Goal: Task Accomplishment & Management: Complete application form

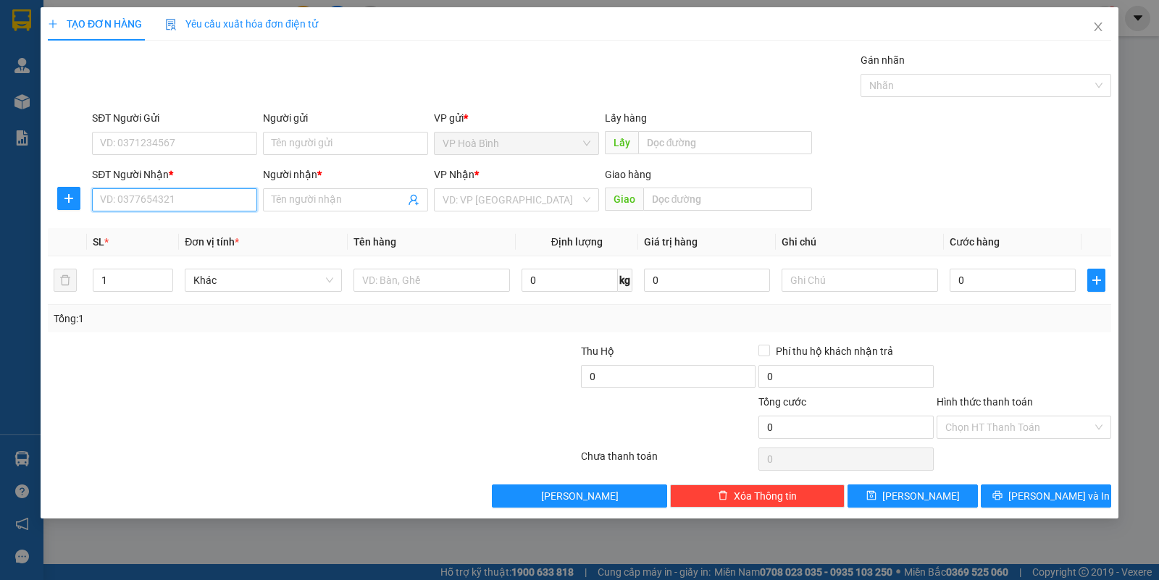
click at [133, 189] on input "SĐT Người Nhận *" at bounding box center [174, 199] width 165 height 23
click at [138, 230] on div "0942171332 - HÁO" at bounding box center [175, 230] width 148 height 16
type input "0942171332"
type input "HÁO"
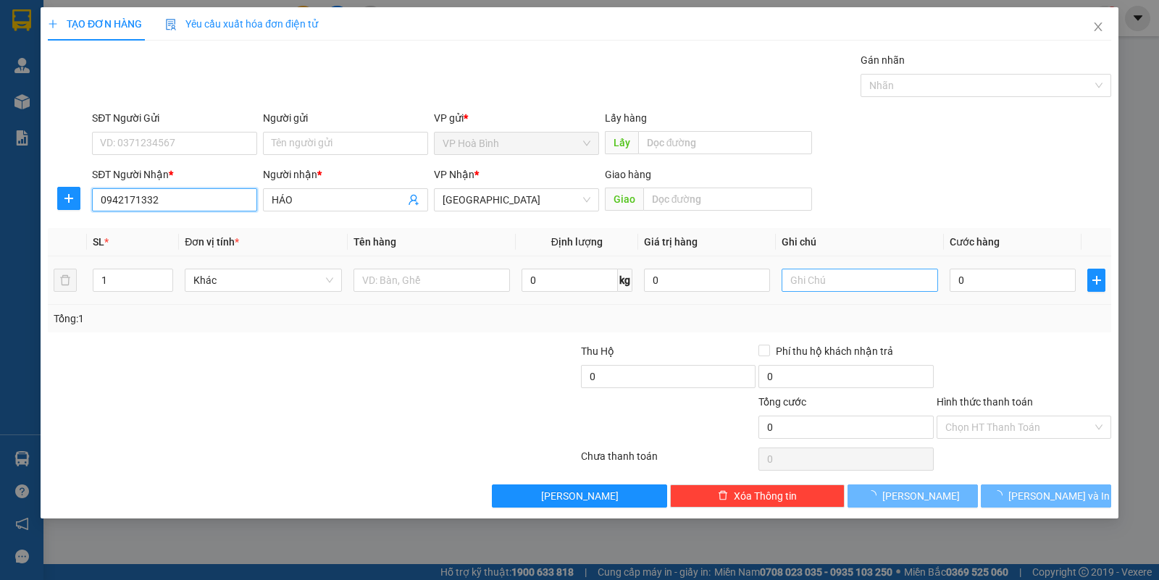
type input "180.000"
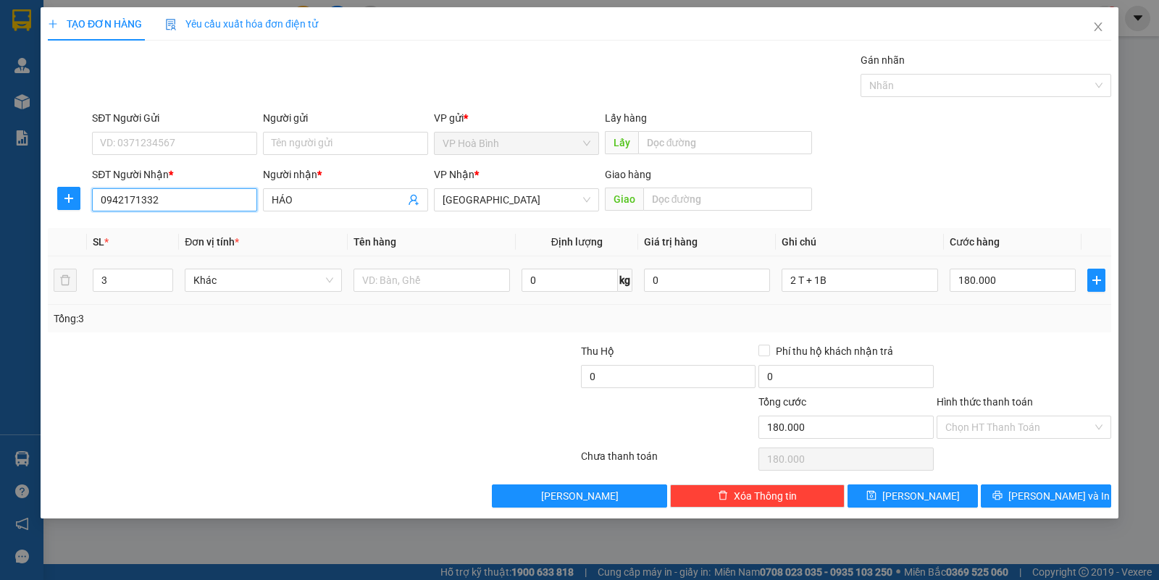
type input "0942171332"
drag, startPoint x: 859, startPoint y: 296, endPoint x: 754, endPoint y: 309, distance: 105.8
click at [754, 309] on div "SL * Đơn vị tính * Tên hàng Định lượng Giá trị hàng Ghi chú Cước hàng 3 Khác 0 …" at bounding box center [579, 280] width 1063 height 104
click at [164, 284] on icon "down" at bounding box center [165, 285] width 5 height 5
type input "1"
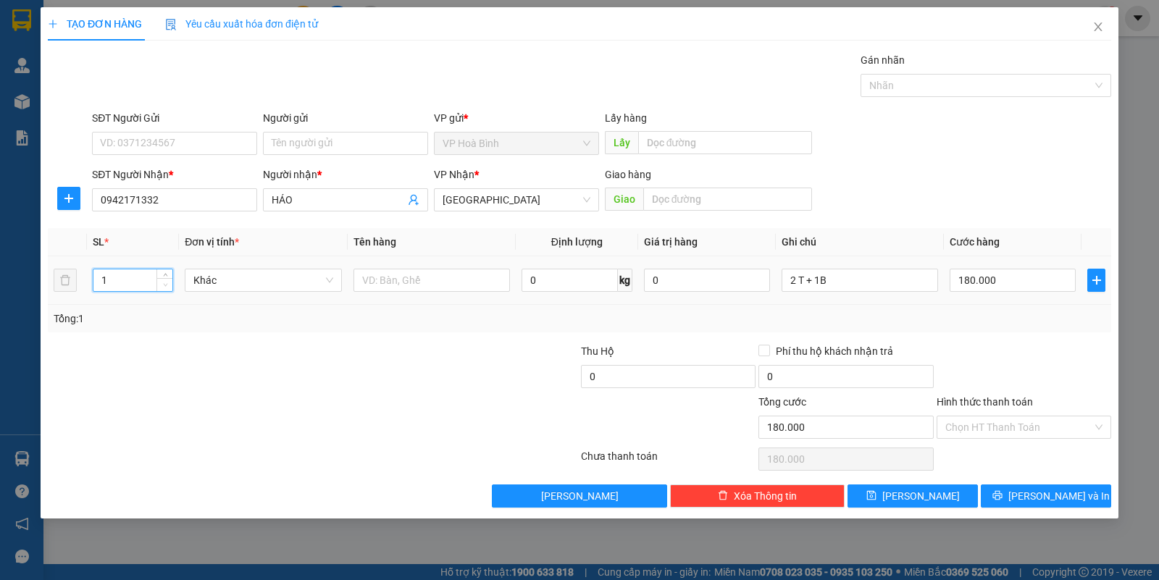
click at [164, 284] on icon "down" at bounding box center [165, 285] width 5 height 5
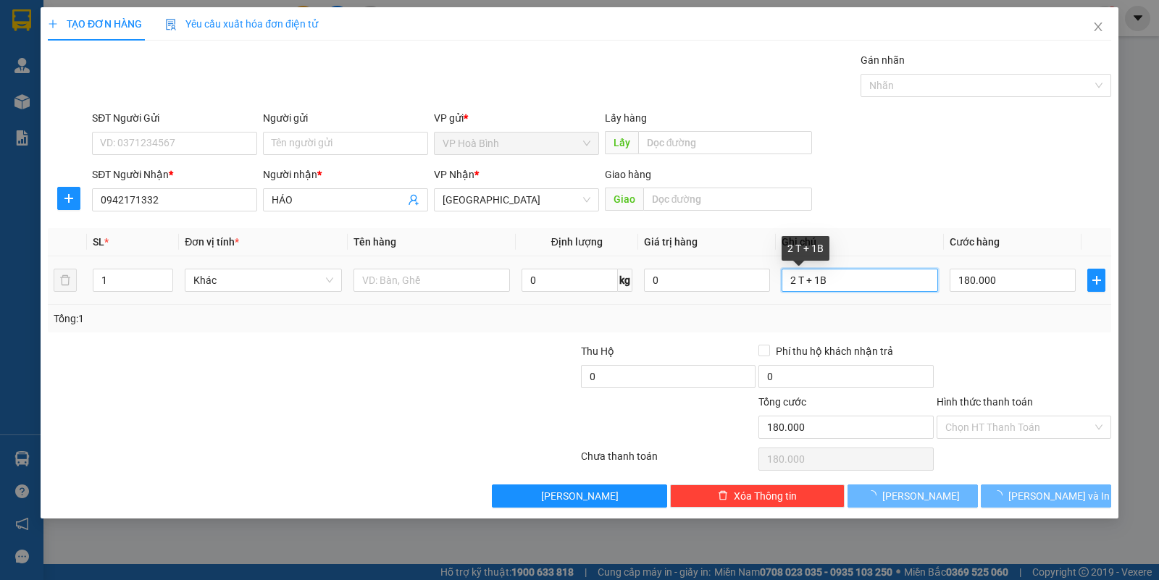
type input "0"
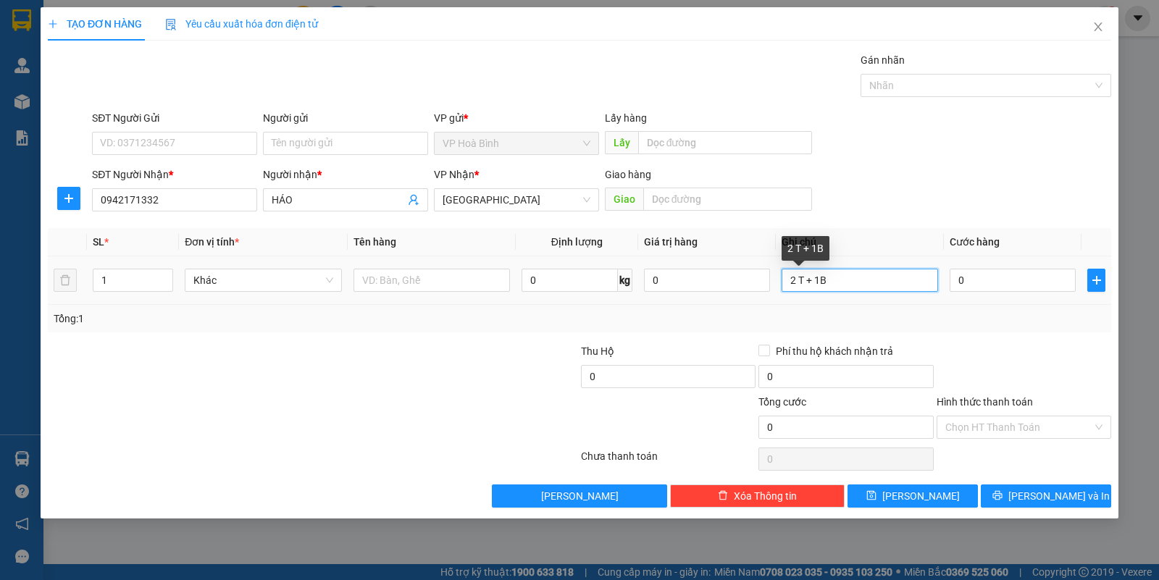
drag, startPoint x: 866, startPoint y: 273, endPoint x: 766, endPoint y: 296, distance: 103.2
click at [766, 296] on tr "1 Khác 0 kg 0 2 T + 1B 0" at bounding box center [579, 280] width 1063 height 49
type input "B THUỐC NAM"
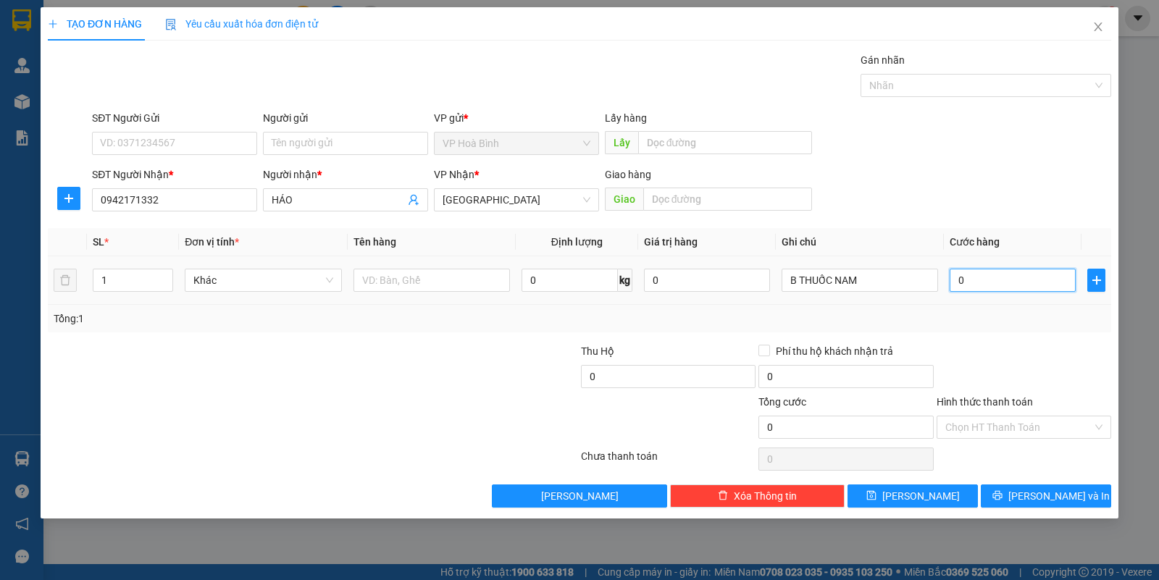
click at [954, 287] on input "0" at bounding box center [1013, 280] width 126 height 23
type input "4"
type input "40"
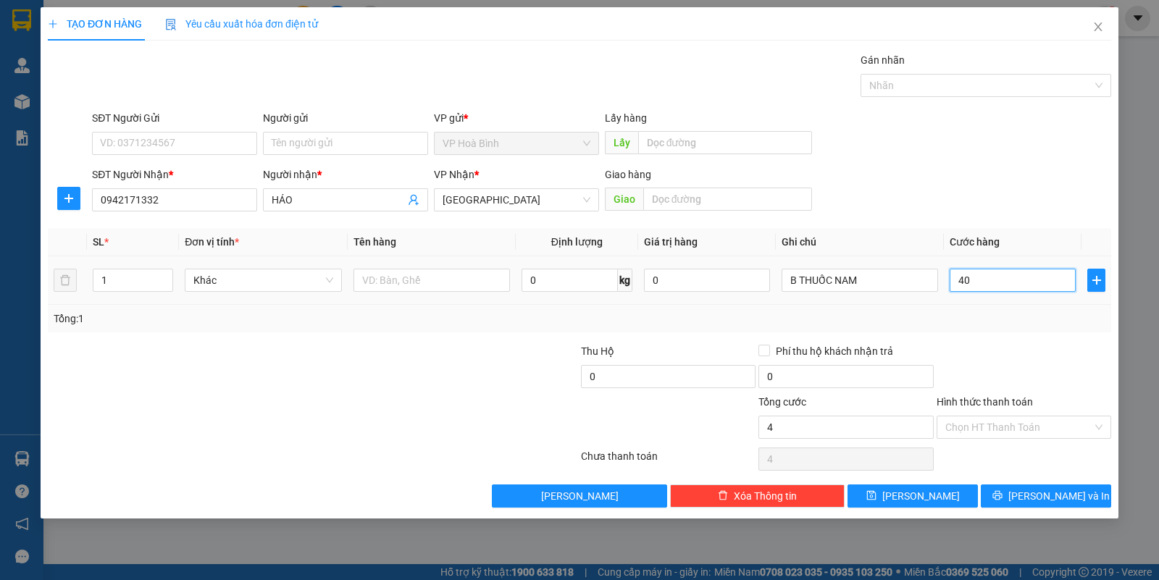
type input "40"
type input "400"
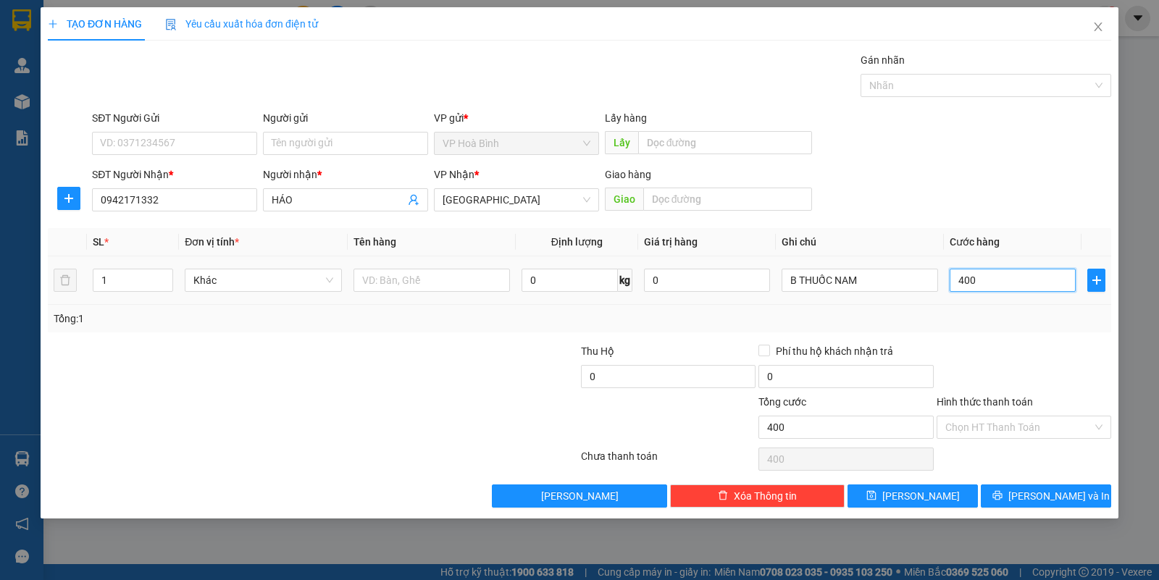
type input "4.000"
type input "40.000"
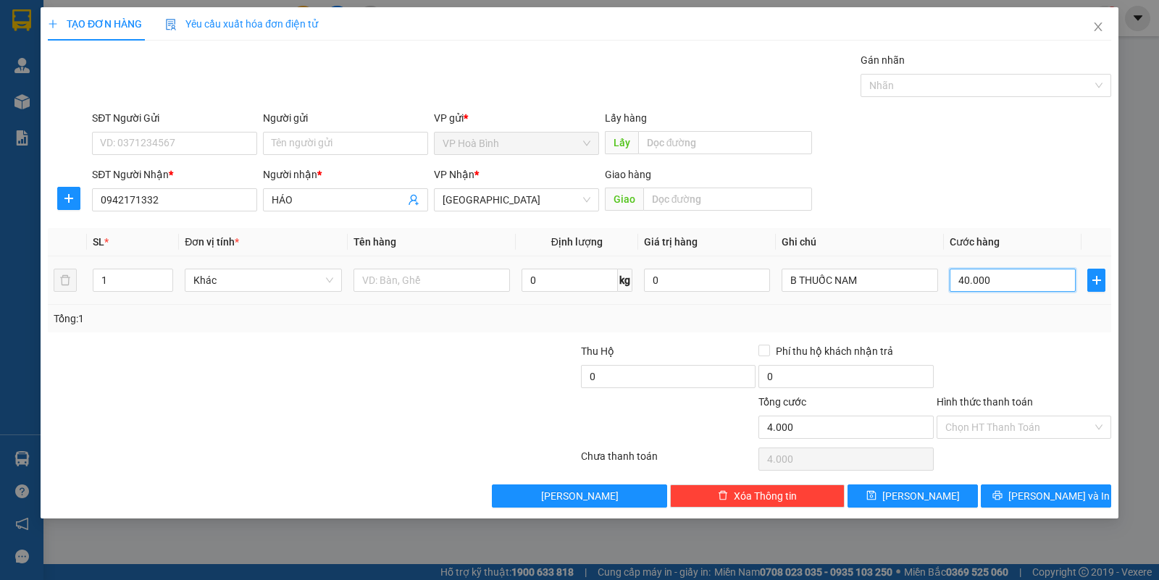
type input "40.000"
click at [1013, 501] on button "[PERSON_NAME] và In" at bounding box center [1046, 496] width 130 height 23
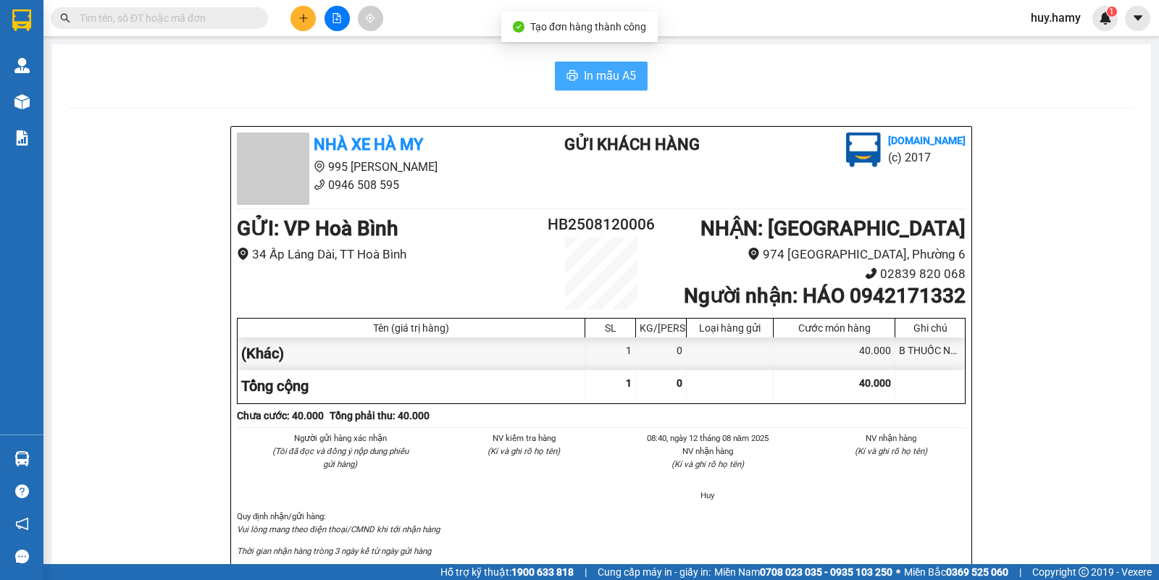
click at [591, 85] on span "In mẫu A5" at bounding box center [610, 76] width 52 height 18
click at [614, 80] on span "In mẫu A5" at bounding box center [610, 76] width 52 height 18
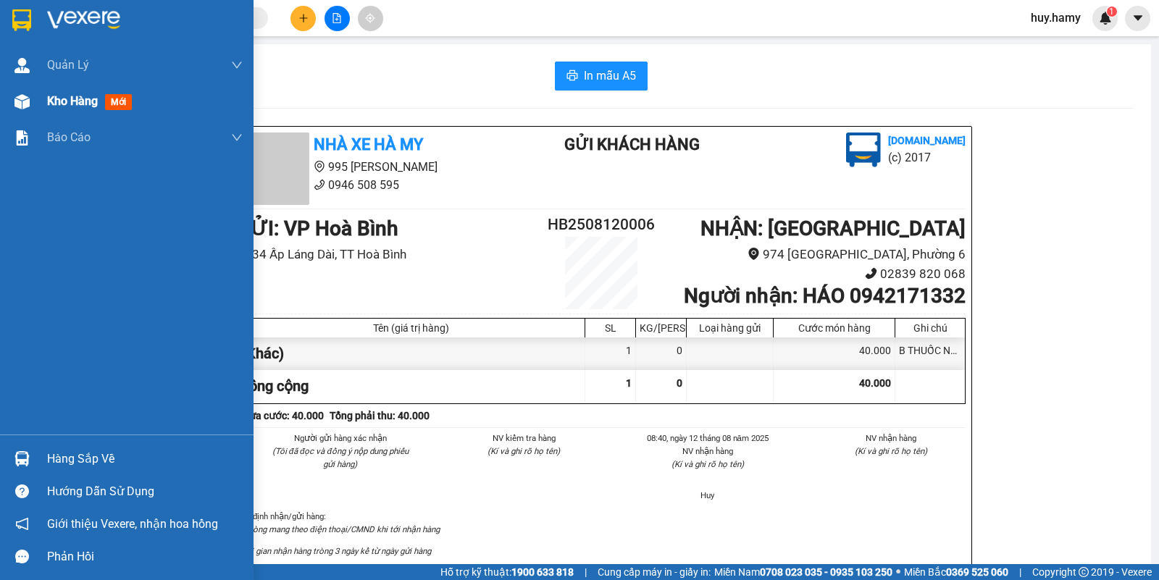
click at [70, 95] on span "Kho hàng" at bounding box center [72, 101] width 51 height 14
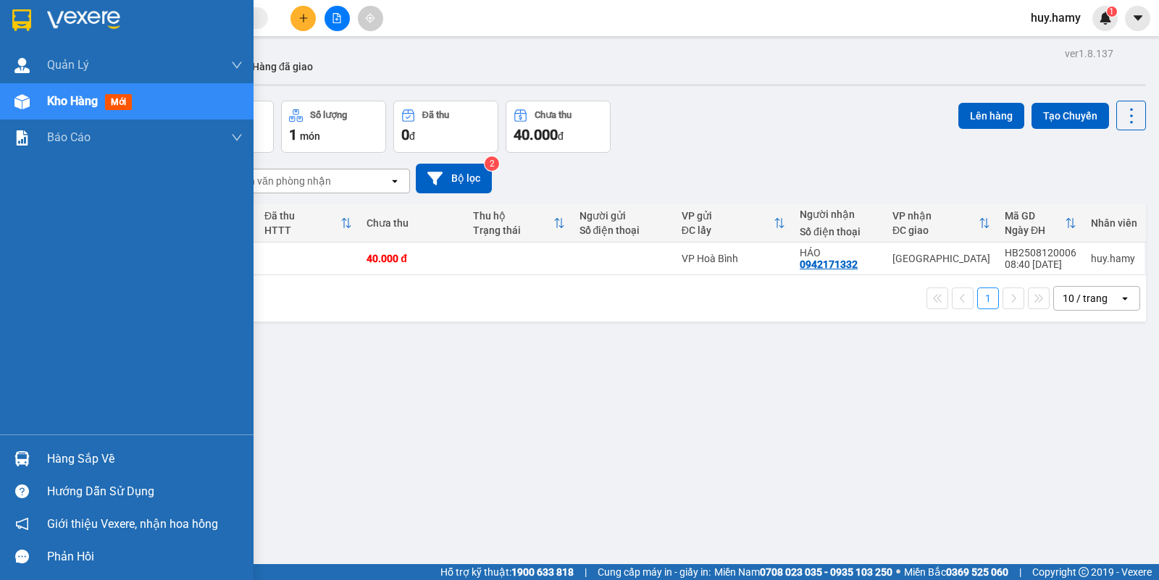
click at [85, 455] on div "Hàng sắp về" at bounding box center [145, 459] width 196 height 22
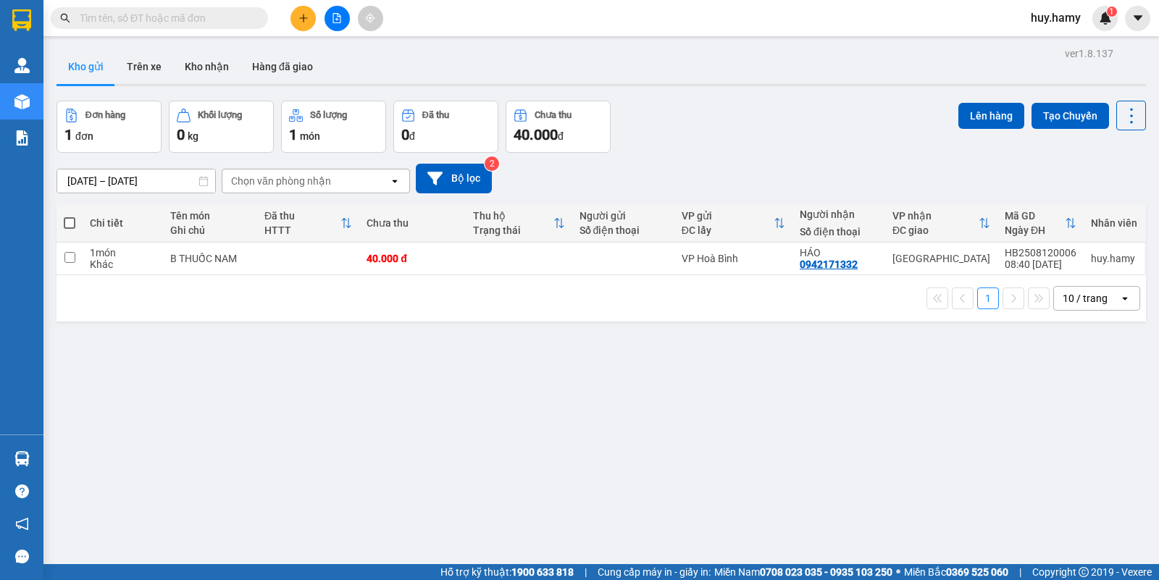
click at [748, 116] on section "Kết quả tìm kiếm ( 0 ) Bộ lọc No Data huy.hamy 1 Quản Lý Quản lý khách hàng mới…" at bounding box center [579, 290] width 1159 height 580
click at [1027, 256] on icon at bounding box center [1032, 259] width 10 height 10
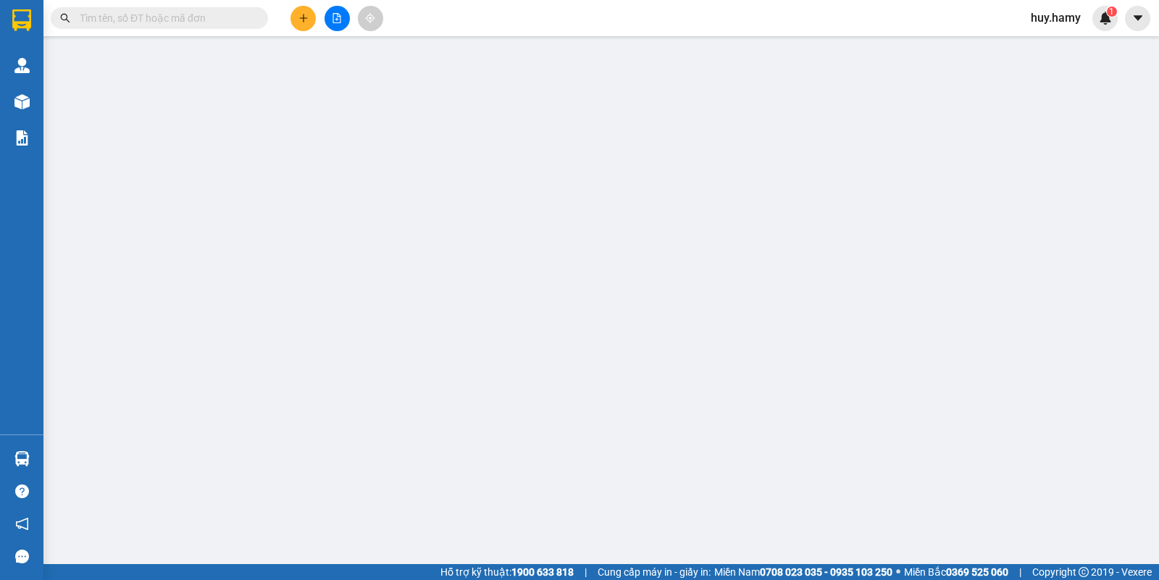
type input "0942171332"
type input "HÁO"
type input "40.000"
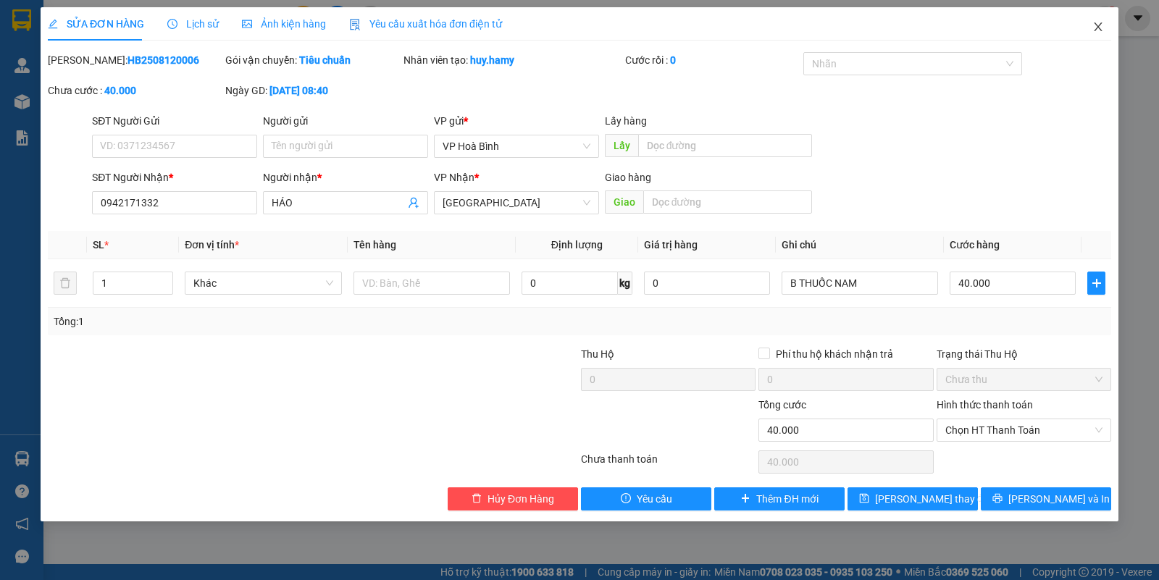
click at [1099, 30] on icon "close" at bounding box center [1098, 27] width 12 height 12
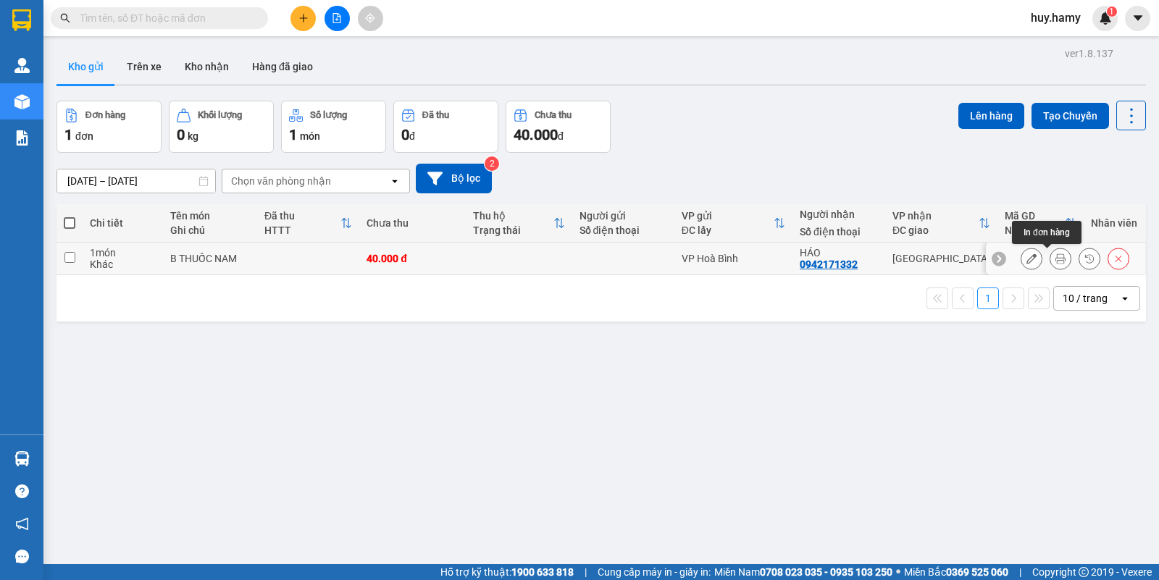
click at [1056, 262] on icon at bounding box center [1061, 259] width 10 height 10
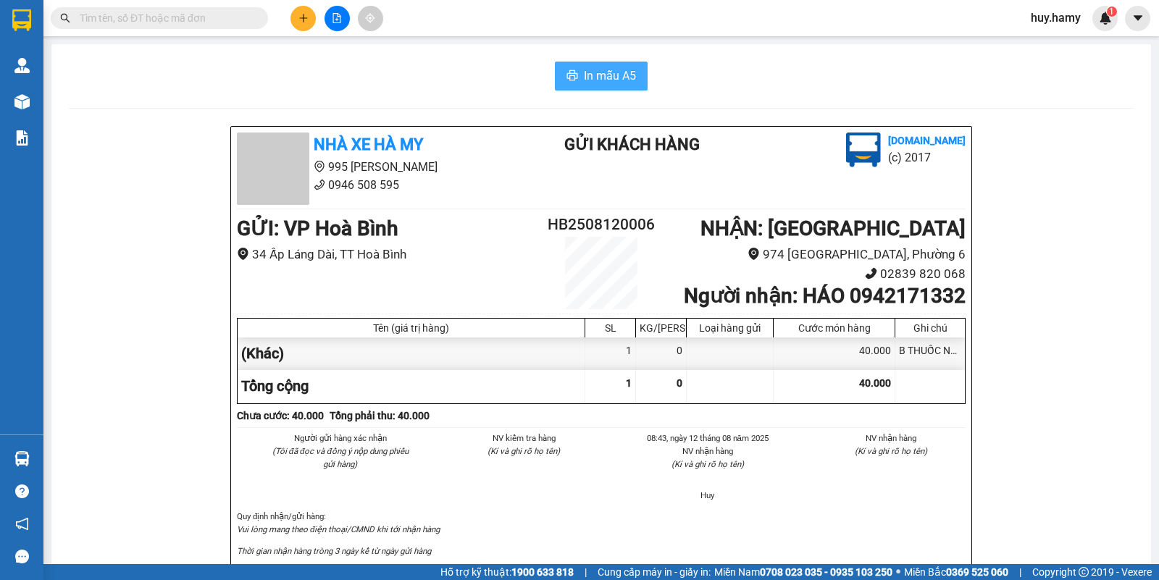
click at [613, 69] on span "In mẫu A5" at bounding box center [610, 76] width 52 height 18
click at [593, 67] on span "In mẫu A5" at bounding box center [610, 76] width 52 height 18
click at [152, 15] on input "text" at bounding box center [165, 18] width 171 height 16
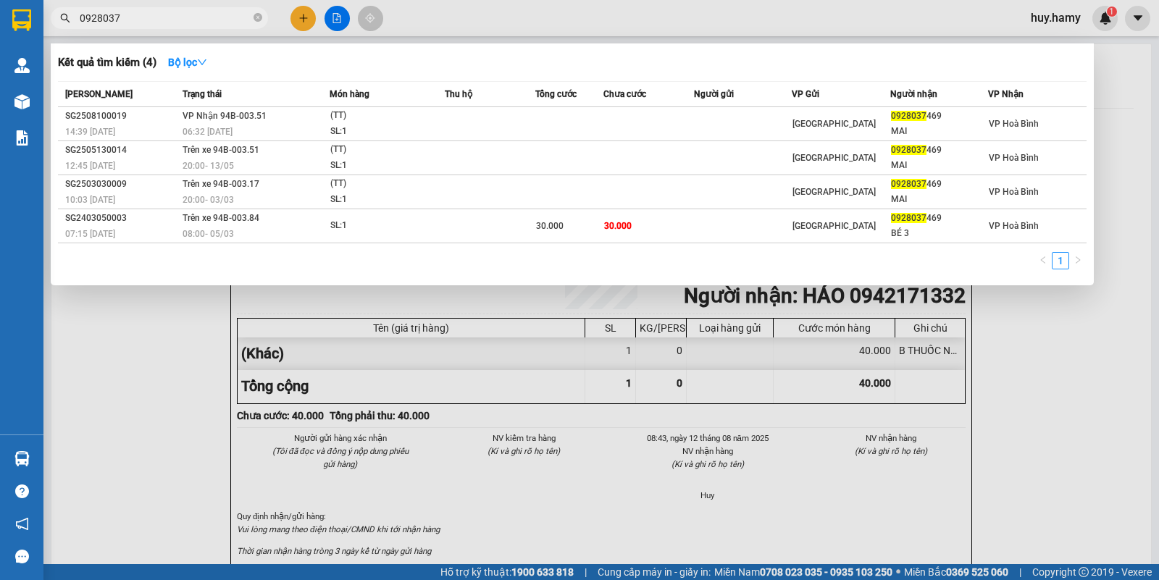
type input "0928037"
click at [203, 129] on span "06:32 [DATE]" at bounding box center [208, 132] width 50 height 10
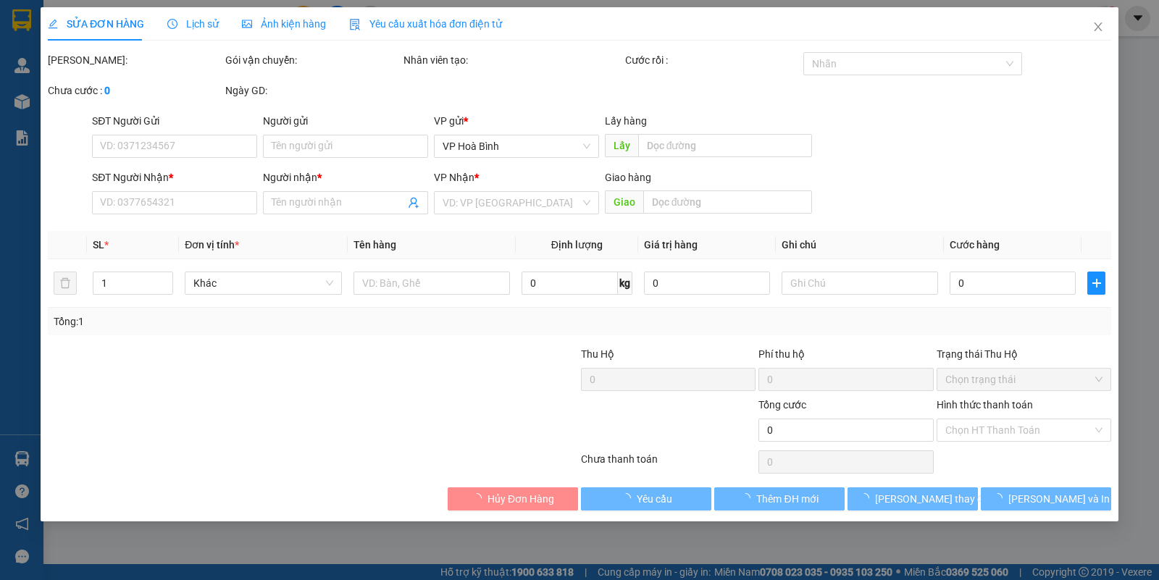
type input "0928037469"
type input "MAI"
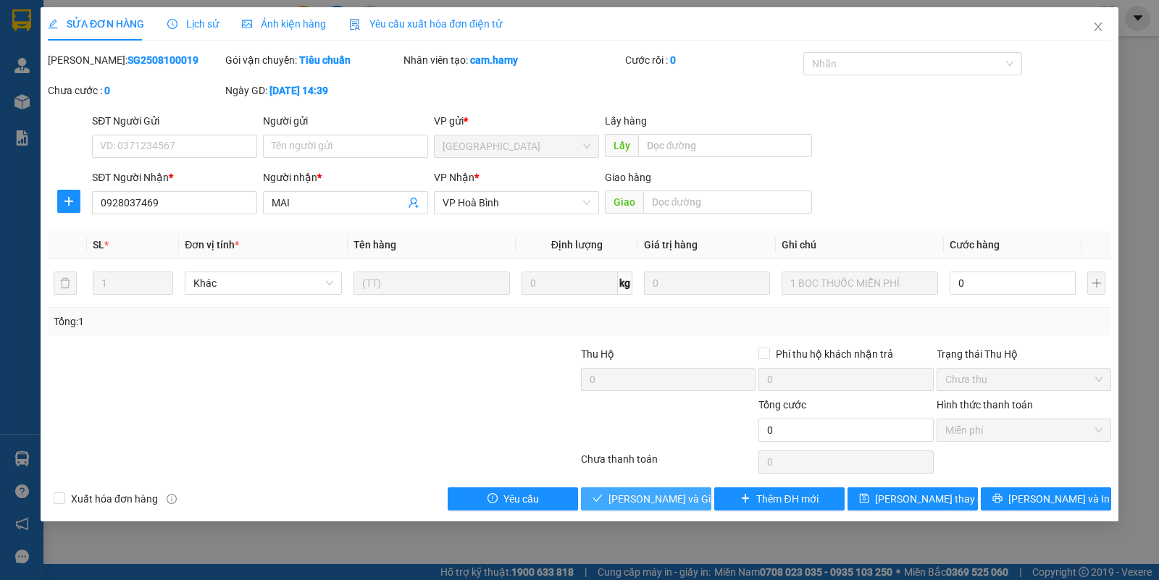
click at [630, 509] on button "[PERSON_NAME] và Giao hàng" at bounding box center [646, 499] width 130 height 23
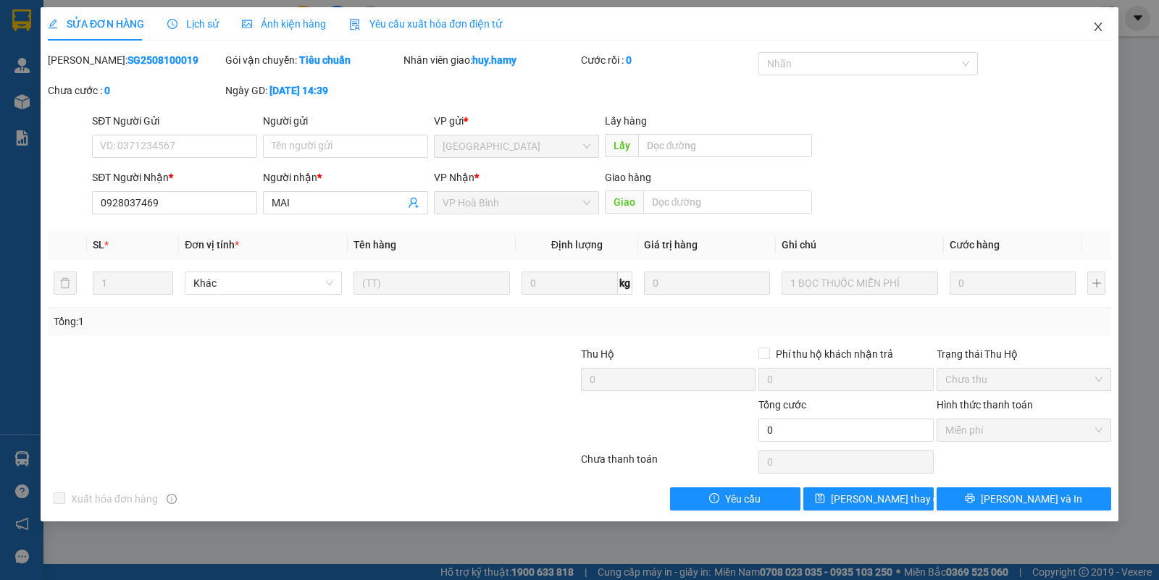
click at [1098, 24] on icon "close" at bounding box center [1098, 27] width 12 height 12
